Goal: Navigation & Orientation: Understand site structure

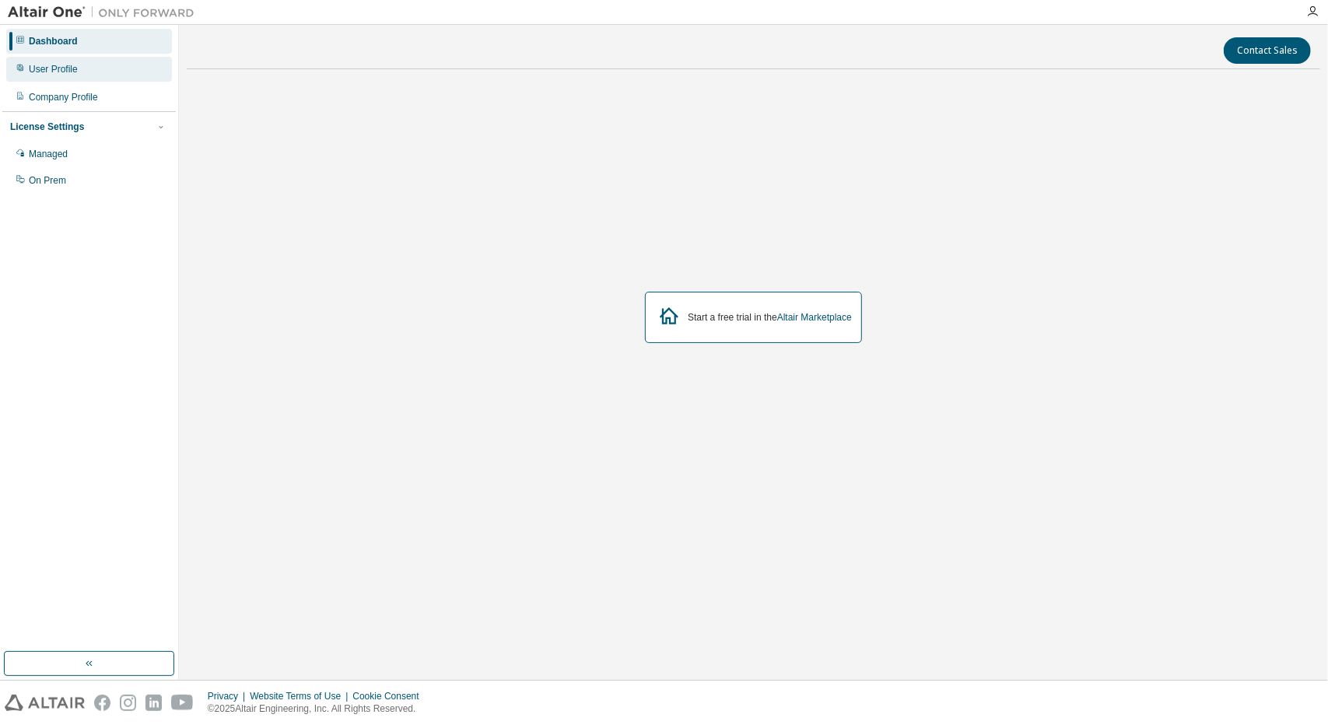
click at [113, 77] on div "User Profile" at bounding box center [89, 69] width 166 height 25
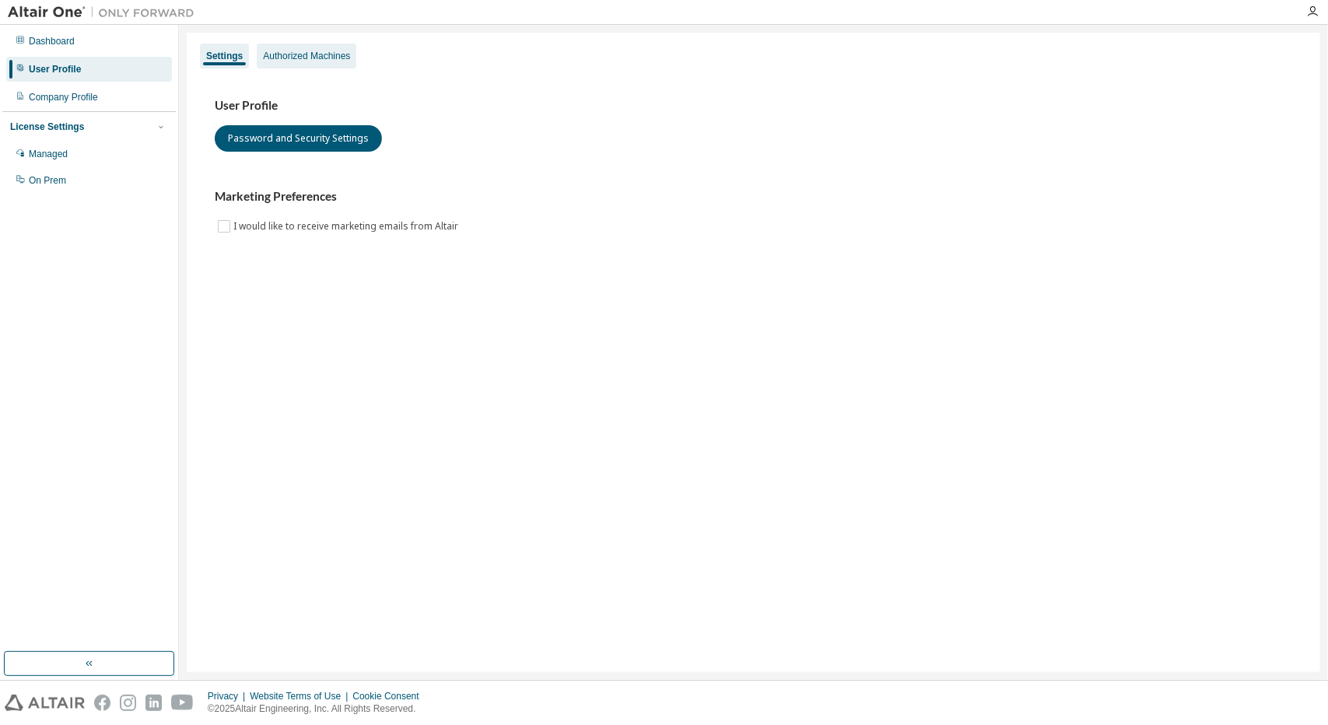
click at [333, 57] on div "Authorized Machines" at bounding box center [306, 56] width 87 height 12
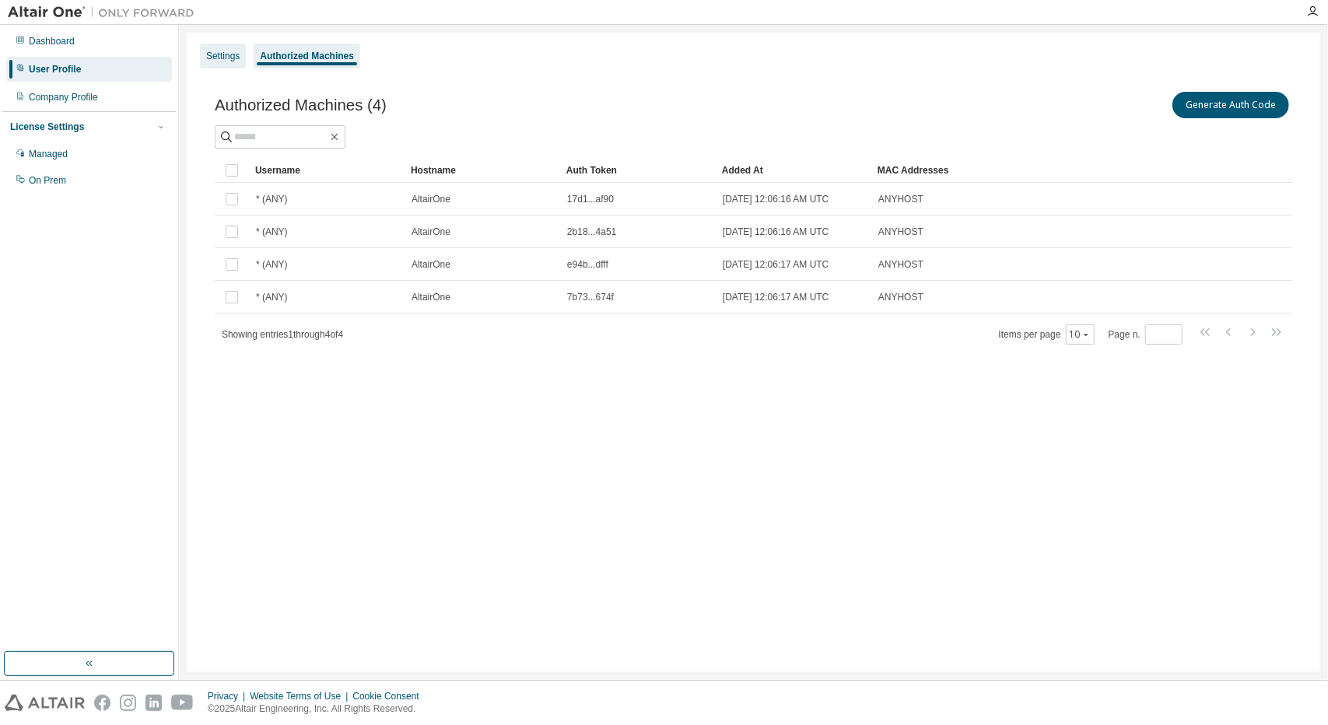
click at [237, 51] on div "Settings" at bounding box center [222, 56] width 33 height 12
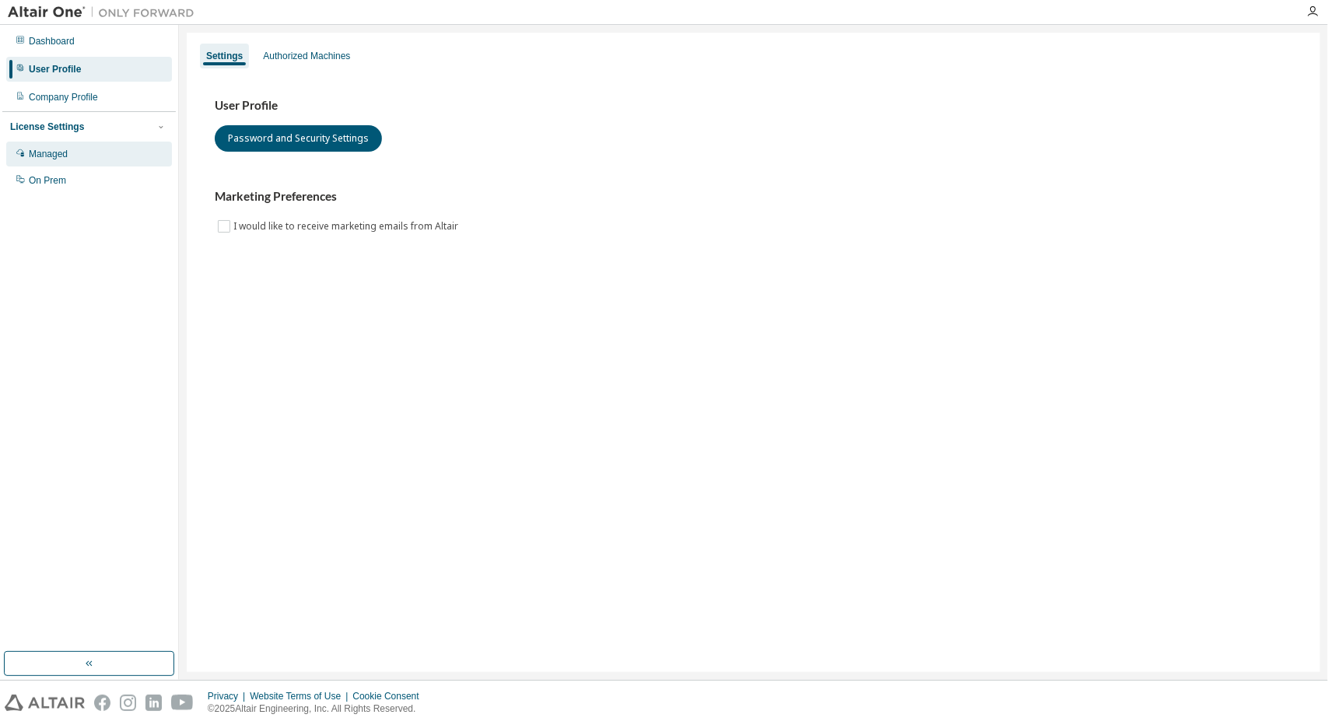
click at [108, 158] on div "Managed" at bounding box center [89, 154] width 166 height 25
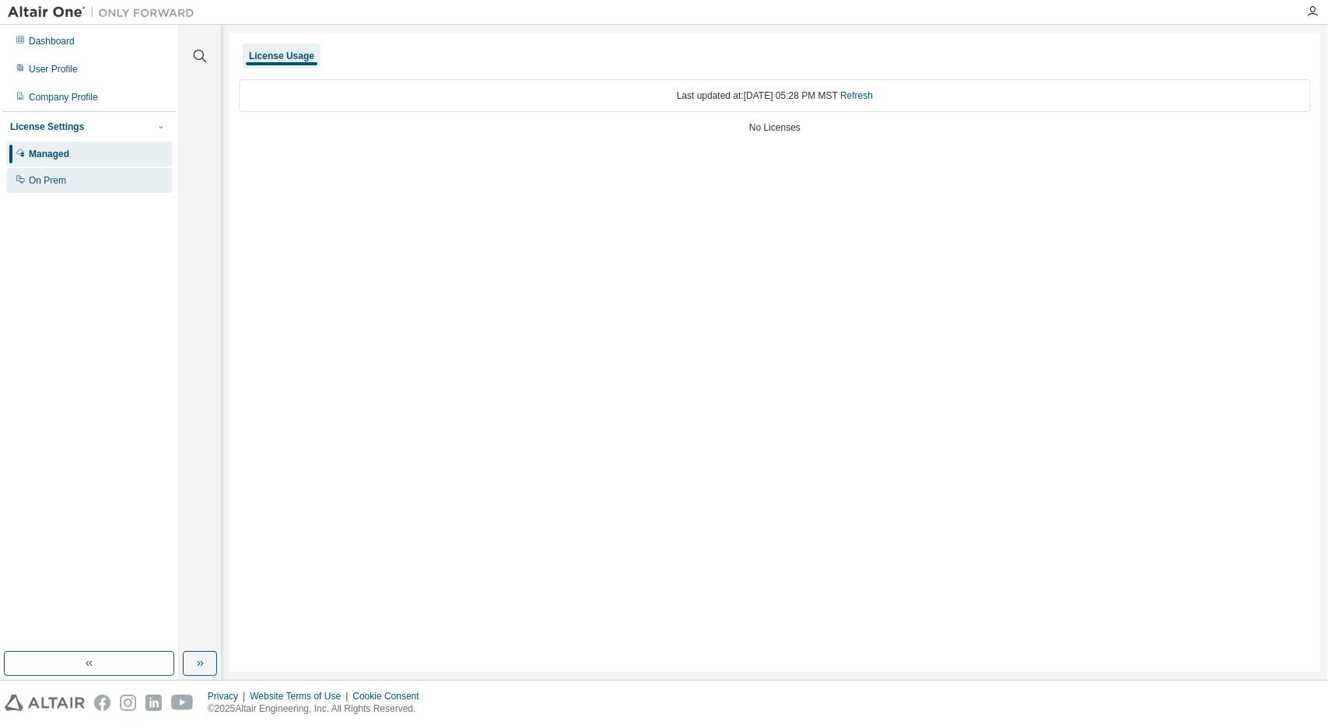
drag, startPoint x: 103, startPoint y: 177, endPoint x: 110, endPoint y: 182, distance: 9.5
click at [103, 177] on div "On Prem" at bounding box center [89, 180] width 166 height 25
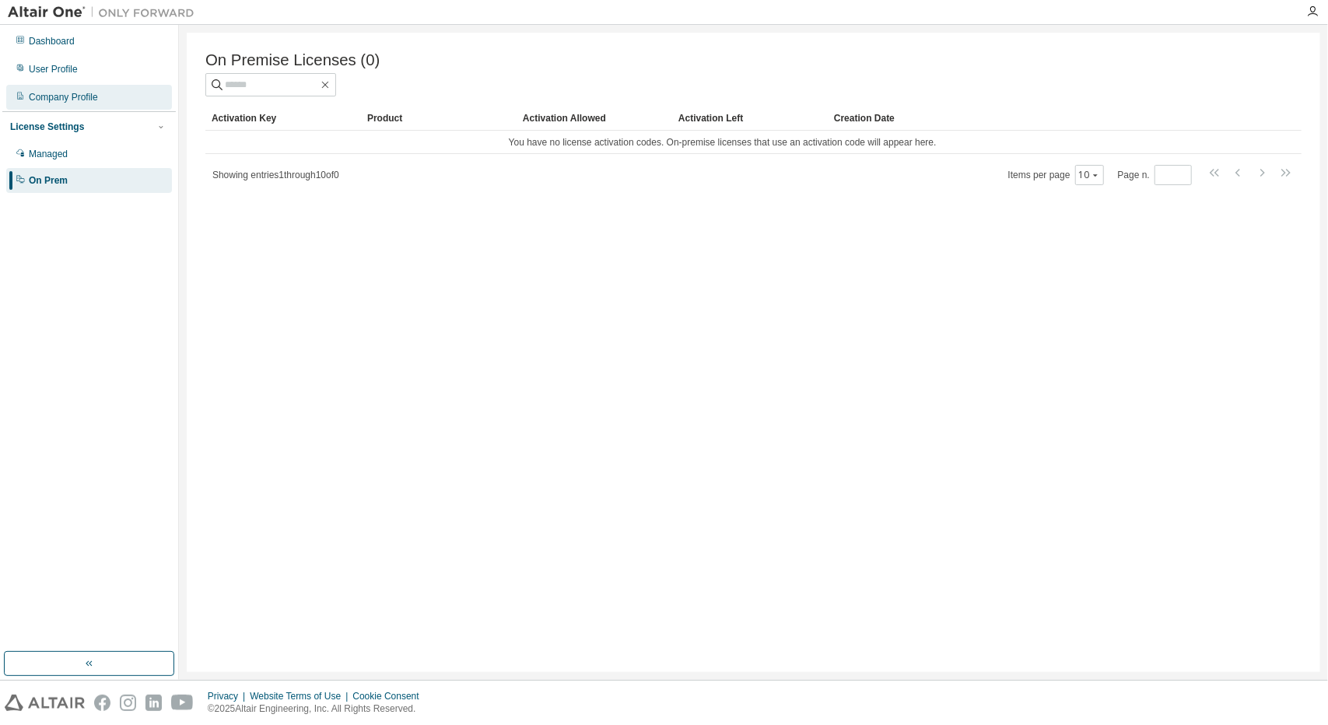
click at [101, 99] on div "Company Profile" at bounding box center [89, 97] width 166 height 25
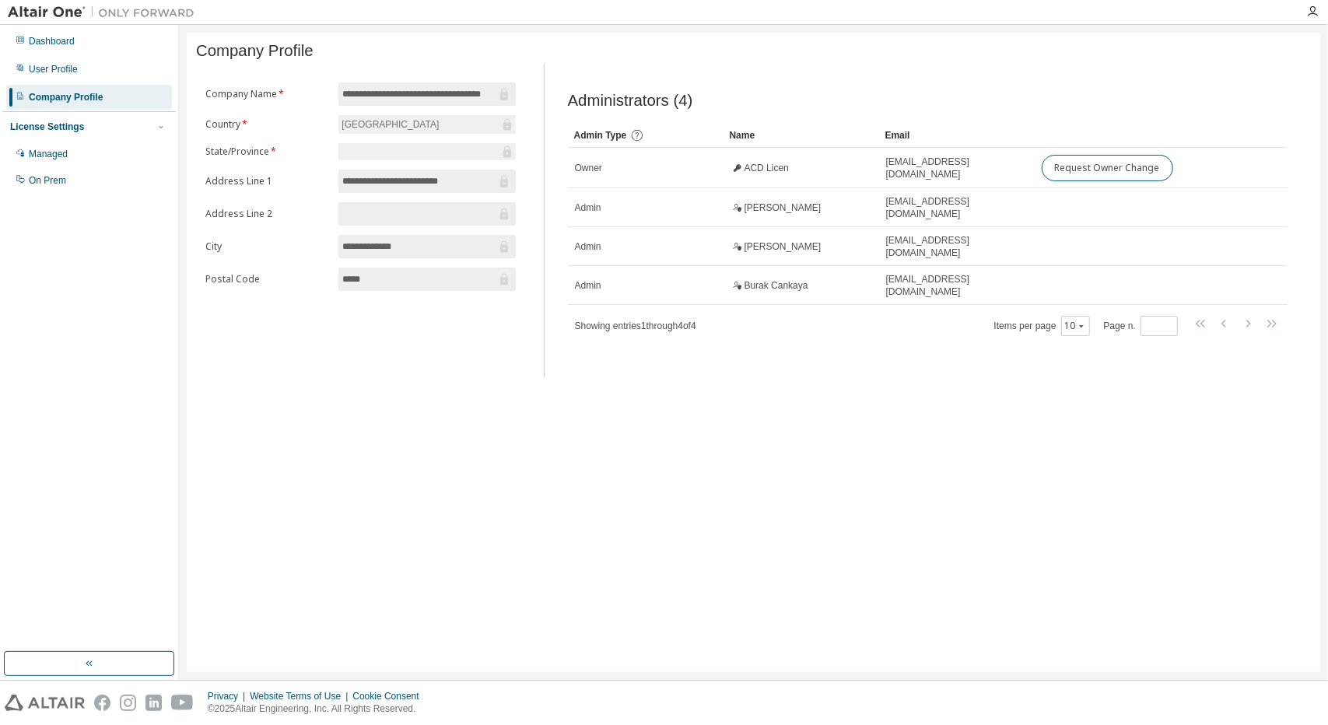
click at [744, 449] on div "**********" at bounding box center [753, 352] width 1133 height 639
click at [105, 65] on div "User Profile" at bounding box center [89, 69] width 166 height 25
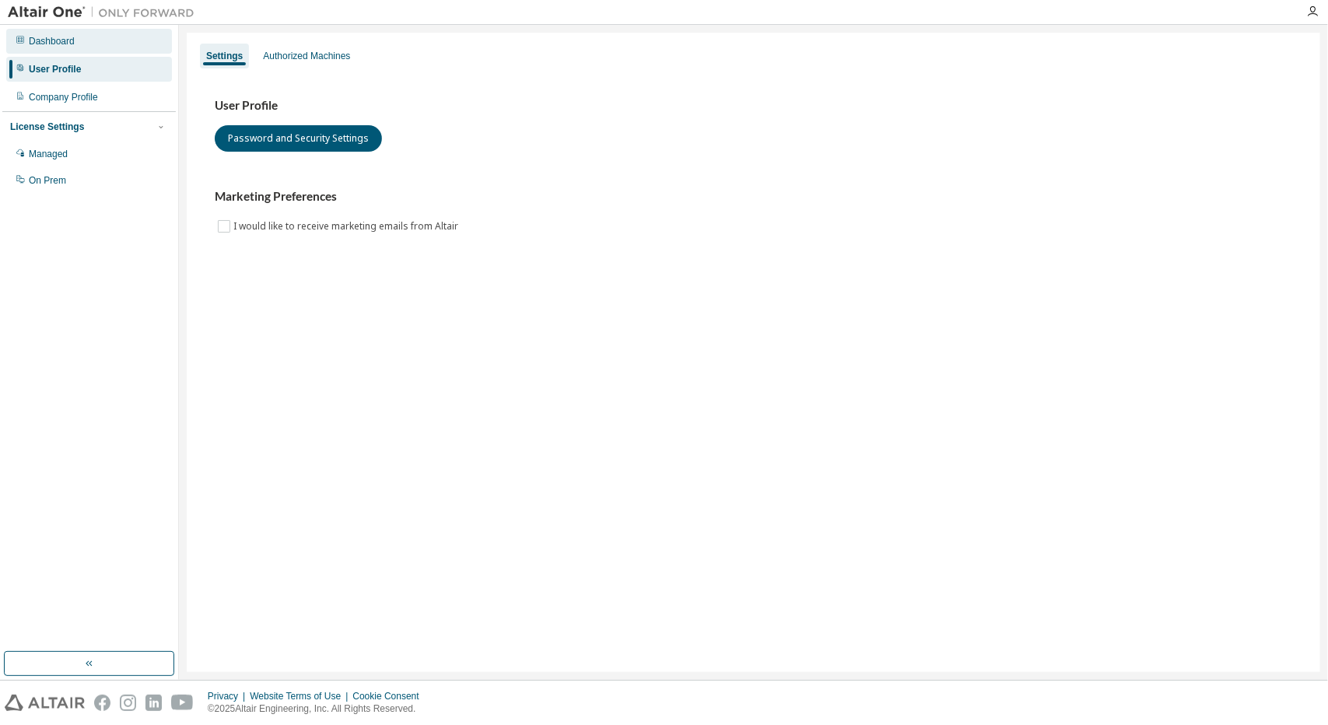
click at [89, 41] on div "Dashboard" at bounding box center [89, 41] width 166 height 25
